Goal: Task Accomplishment & Management: Complete application form

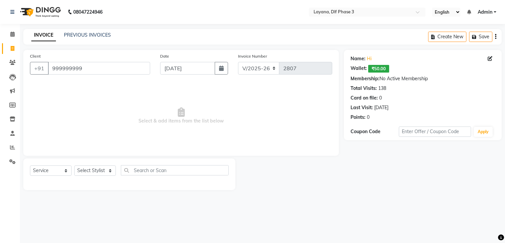
select select "6973"
select select "service"
click at [122, 68] on input "999999999" at bounding box center [99, 68] width 102 height 13
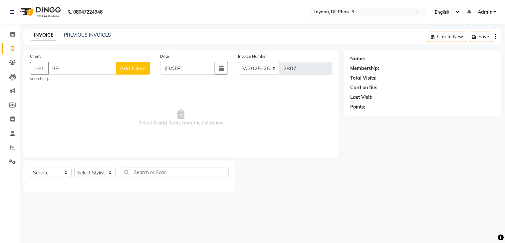
type input "9"
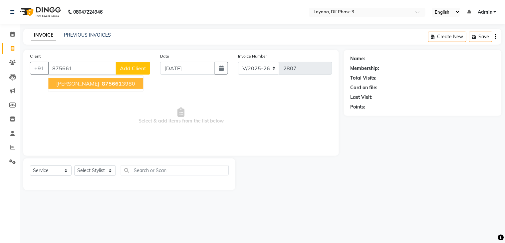
click at [98, 78] on ngb-typeahead-window "[PERSON_NAME] 875661 3980" at bounding box center [96, 83] width 96 height 17
click at [102, 81] on span "875661" at bounding box center [112, 83] width 20 height 7
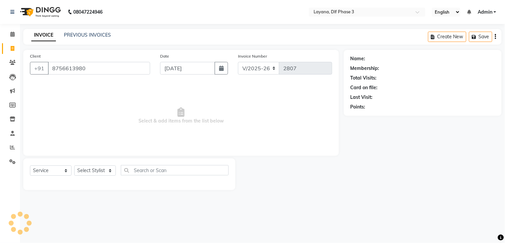
type input "8756613980"
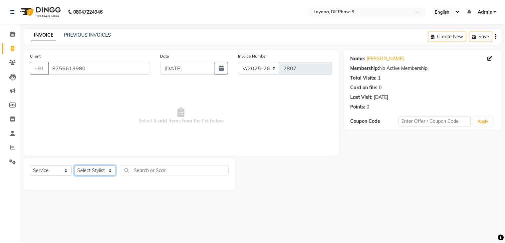
click at [107, 171] on select "Select Stylist Aakhil Attul [PERSON_NAME] [PERSON_NAME][DATE] [PERSON_NAME] [PE…" at bounding box center [95, 170] width 42 height 10
select select "70193"
click at [74, 166] on select "Select Stylist Aakhil Attul [PERSON_NAME] [PERSON_NAME][DATE] [PERSON_NAME] [PE…" at bounding box center [95, 170] width 42 height 10
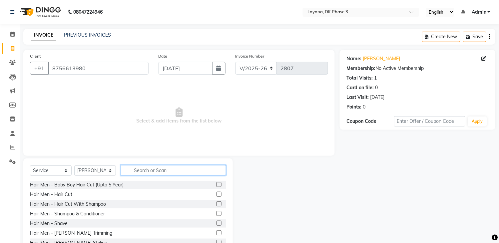
click at [135, 174] on input "text" at bounding box center [173, 170] width 105 height 10
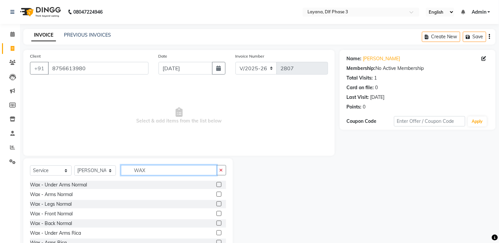
type input "WAX"
click at [216, 233] on label at bounding box center [218, 232] width 5 height 5
click at [216, 233] on input "checkbox" at bounding box center [218, 233] width 4 height 4
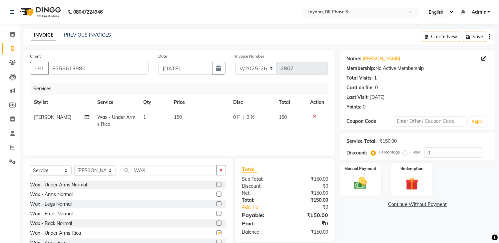
checkbox input "false"
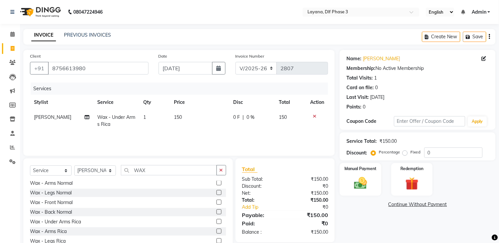
scroll to position [8, 0]
click at [216, 233] on label at bounding box center [218, 234] width 5 height 5
click at [216, 233] on input "checkbox" at bounding box center [218, 234] width 4 height 4
checkbox input "true"
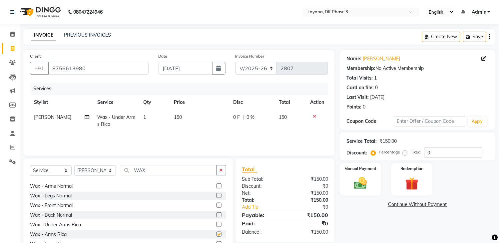
click at [216, 227] on label at bounding box center [218, 224] width 5 height 5
click at [216, 227] on input "checkbox" at bounding box center [218, 225] width 4 height 4
checkbox input "true"
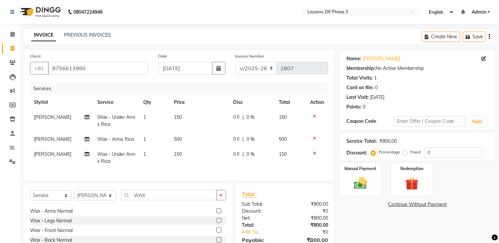
checkbox input "false"
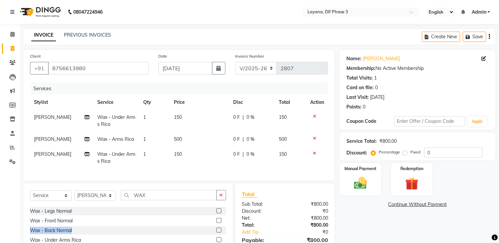
click at [226, 233] on div "Wax - Under Arms Normal Wax - Arms Normal Wax - Legs Normal Wax - Front Normal …" at bounding box center [128, 239] width 196 height 67
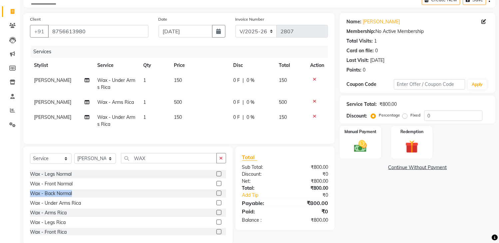
scroll to position [35, 0]
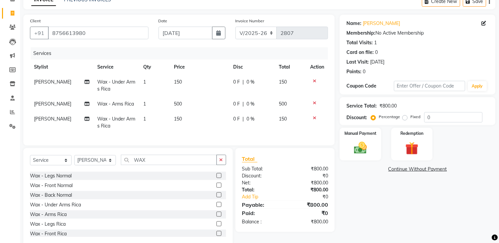
click at [216, 226] on label at bounding box center [218, 223] width 5 height 5
click at [216, 226] on input "checkbox" at bounding box center [218, 224] width 4 height 4
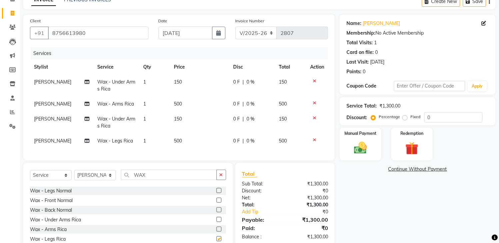
checkbox input "false"
click at [217, 180] on button "button" at bounding box center [221, 175] width 10 height 10
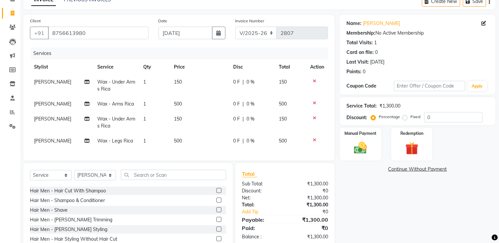
click at [315, 116] on icon at bounding box center [315, 118] width 4 height 5
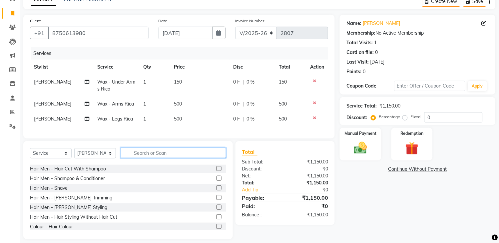
click at [154, 157] on input "text" at bounding box center [173, 153] width 105 height 10
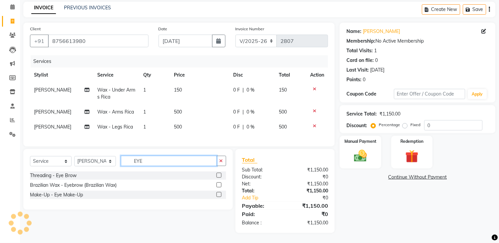
type input "EYE"
click at [218, 175] on label at bounding box center [218, 175] width 5 height 5
click at [218, 175] on input "checkbox" at bounding box center [218, 175] width 4 height 4
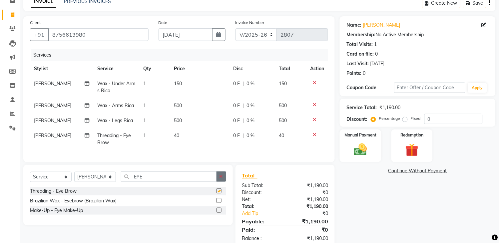
checkbox input "false"
click at [220, 179] on icon "button" at bounding box center [221, 176] width 4 height 5
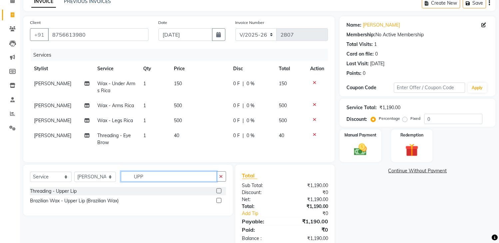
type input "UPP"
click at [217, 193] on label at bounding box center [218, 190] width 5 height 5
click at [217, 193] on input "checkbox" at bounding box center [218, 191] width 4 height 4
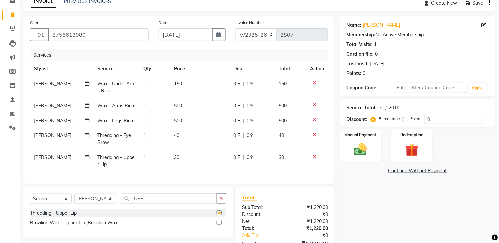
checkbox input "false"
click at [365, 155] on img at bounding box center [361, 150] width 22 height 16
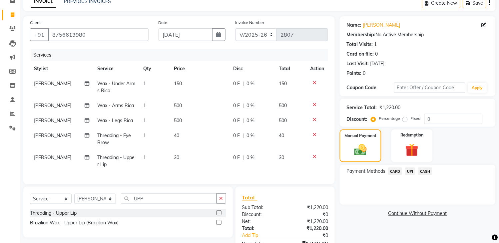
click at [409, 169] on span "UPI" at bounding box center [410, 171] width 10 height 8
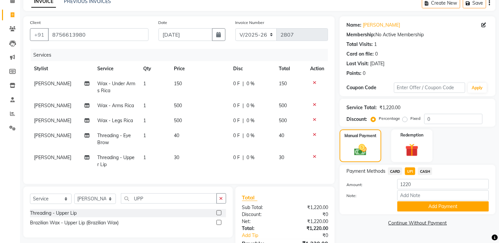
scroll to position [78, 0]
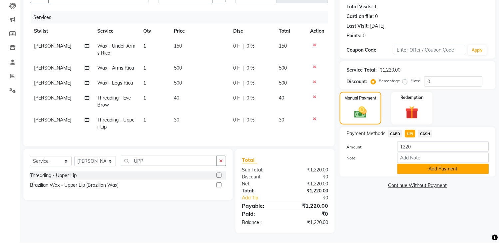
click at [419, 168] on button "Add Payment" at bounding box center [443, 169] width 92 height 10
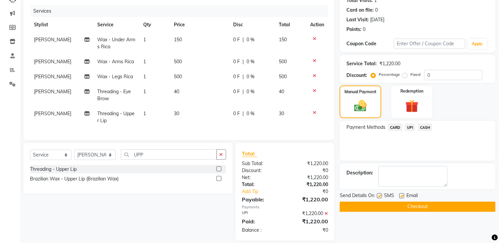
scroll to position [91, 0]
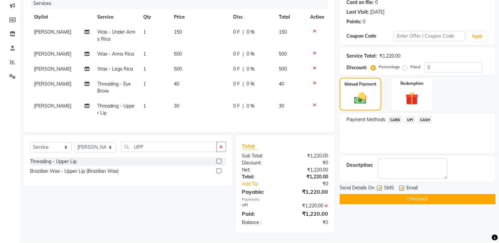
click at [349, 194] on button "Checkout" at bounding box center [418, 199] width 156 height 10
